Goal: Navigation & Orientation: Find specific page/section

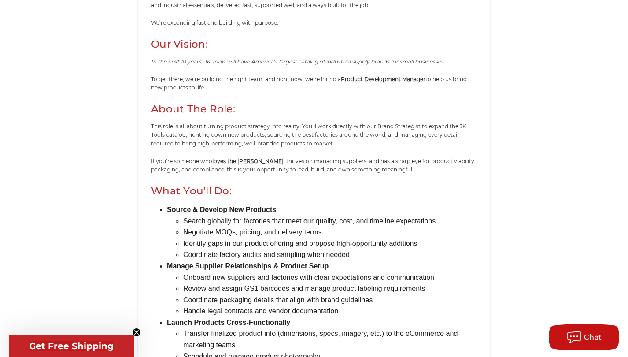
scroll to position [273, 0]
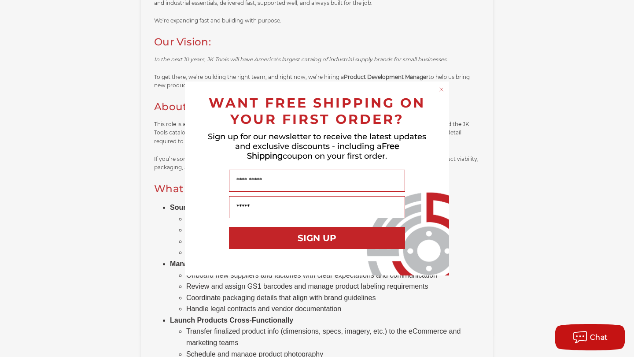
click at [443, 90] on circle "Close dialog" at bounding box center [441, 89] width 8 height 8
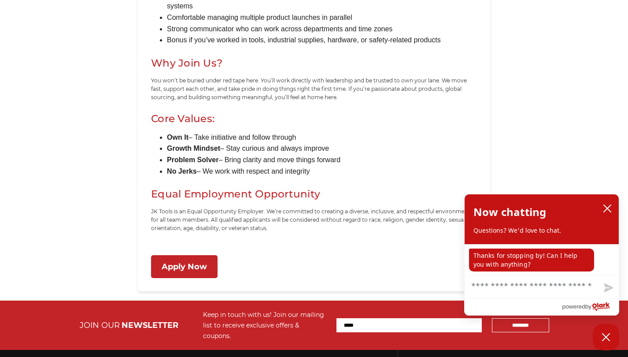
scroll to position [764, 0]
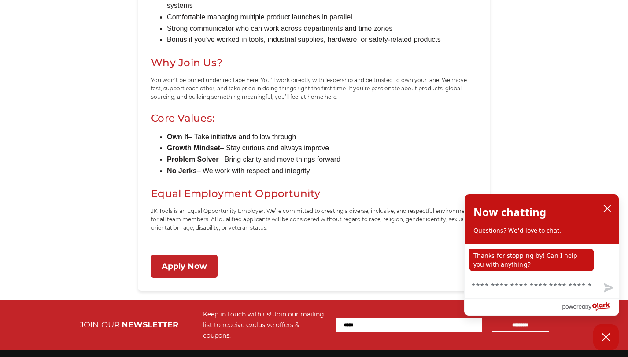
click at [182, 268] on link "Apply Now" at bounding box center [184, 266] width 67 height 23
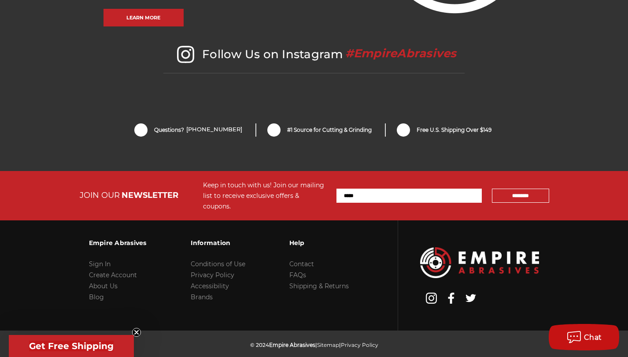
scroll to position [1889, 0]
click at [204, 293] on link "Brands" at bounding box center [202, 297] width 22 height 8
